Goal: Check status

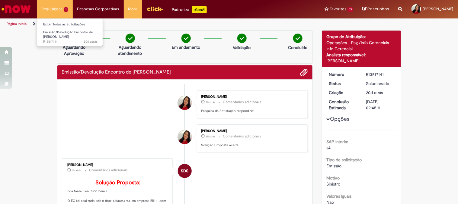
click at [52, 12] on li "Requisições 1 Exibir Todas as Solicitações Emissão/Devolução Encontro de Contas…" at bounding box center [55, 9] width 36 height 18
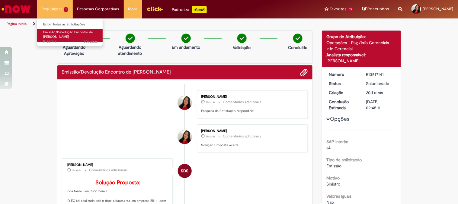
click at [73, 37] on link "Emissão/Devolução Encontro de Contas Fornecedor 20d atrás 20 dias atrás R135171…" at bounding box center [70, 35] width 66 height 13
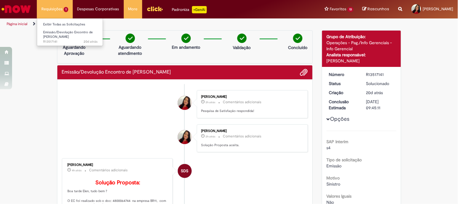
click at [57, 11] on li "Requisições 1 Exibir Todas as Solicitações Emissão/Devolução Encontro de Contas…" at bounding box center [55, 9] width 36 height 18
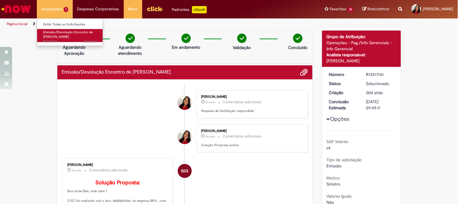
click at [70, 37] on span "Emissão/Devolução Encontro de [PERSON_NAME]" at bounding box center [68, 34] width 50 height 9
